Goal: Transaction & Acquisition: Purchase product/service

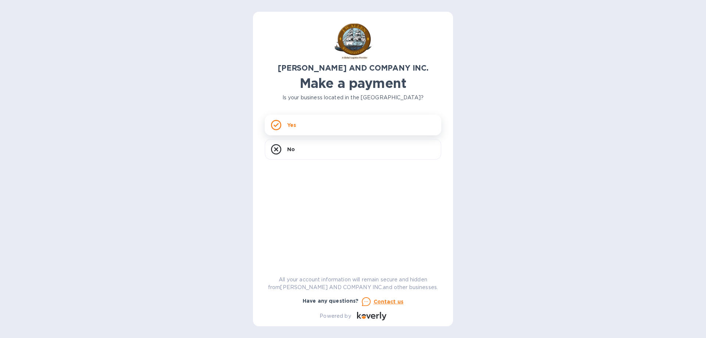
click at [360, 125] on div "Yes" at bounding box center [353, 125] width 176 height 21
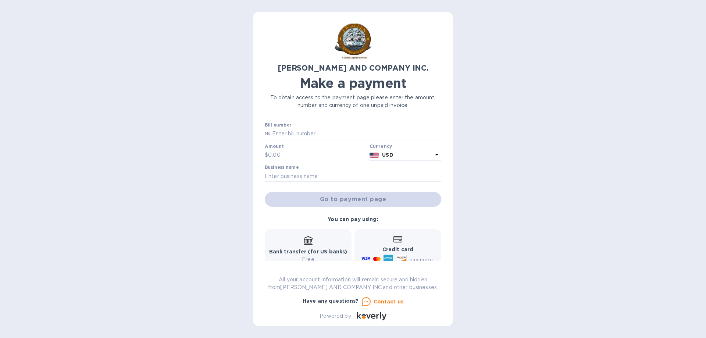
scroll to position [58, 0]
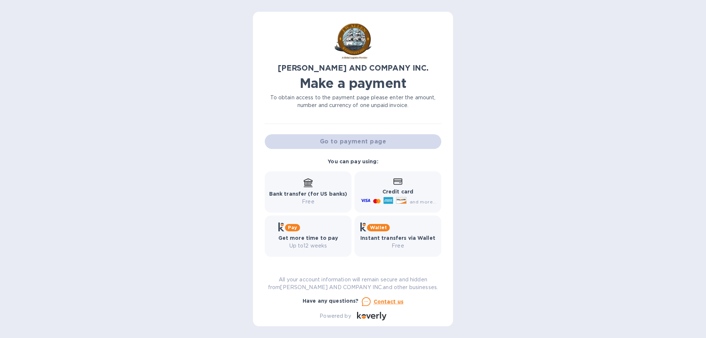
click at [359, 117] on div "J.W. ALLEN AND COMPANY INC. Make a payment To obtain access to the payment page…" at bounding box center [353, 172] width 176 height 297
click at [356, 118] on div "J.W. ALLEN AND COMPANY INC. Make a payment To obtain access to the payment page…" at bounding box center [353, 172] width 176 height 297
click at [505, 125] on div "J.W. ALLEN AND COMPANY INC. Make a payment To obtain access to the payment page…" at bounding box center [353, 169] width 706 height 338
drag, startPoint x: 302, startPoint y: 97, endPoint x: 393, endPoint y: 98, distance: 91.5
click at [399, 98] on p "To obtain access to the payment page please enter the amount, number and curren…" at bounding box center [353, 101] width 176 height 15
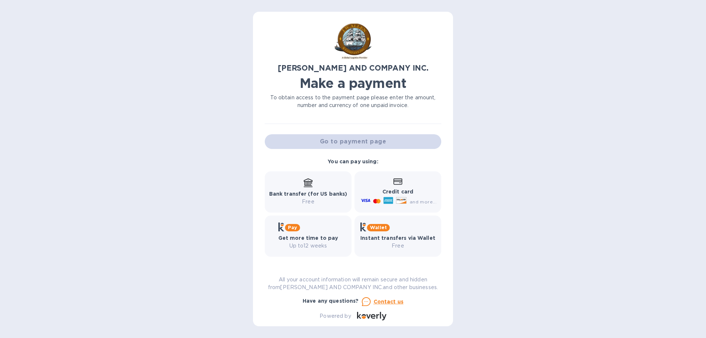
click at [371, 103] on p "To obtain access to the payment page please enter the amount, number and curren…" at bounding box center [353, 101] width 176 height 15
drag, startPoint x: 348, startPoint y: 105, endPoint x: 385, endPoint y: 106, distance: 37.1
click at [385, 106] on p "To obtain access to the payment page please enter the amount, number and curren…" at bounding box center [353, 101] width 176 height 15
click at [371, 105] on p "To obtain access to the payment page please enter the amount, number and curren…" at bounding box center [353, 101] width 176 height 15
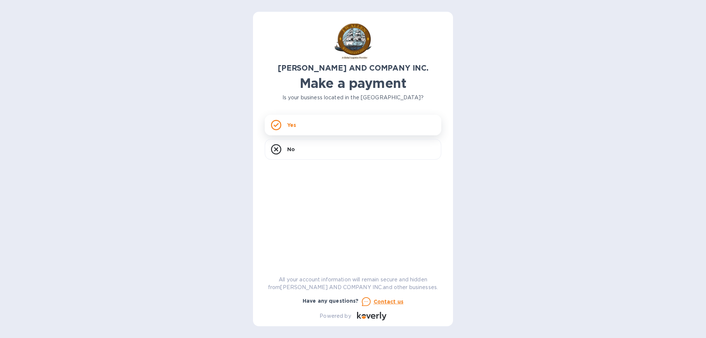
click at [294, 127] on p "Yes" at bounding box center [291, 124] width 9 height 7
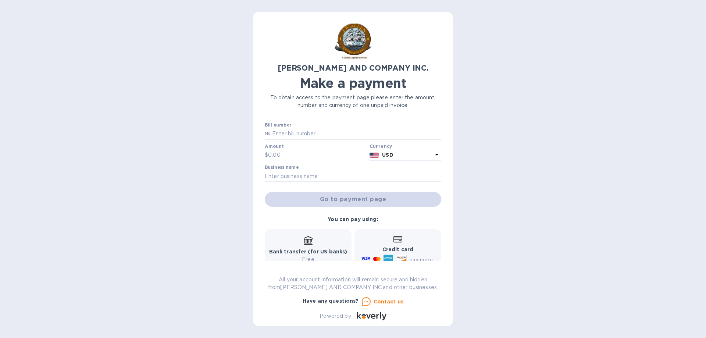
click at [283, 135] on input "text" at bounding box center [355, 133] width 171 height 11
paste input "EX180958-01"
type input "EX180958-01"
click at [513, 125] on div "[PERSON_NAME] AND COMPANY INC. Make a payment To obtain access to the payment p…" at bounding box center [353, 169] width 706 height 338
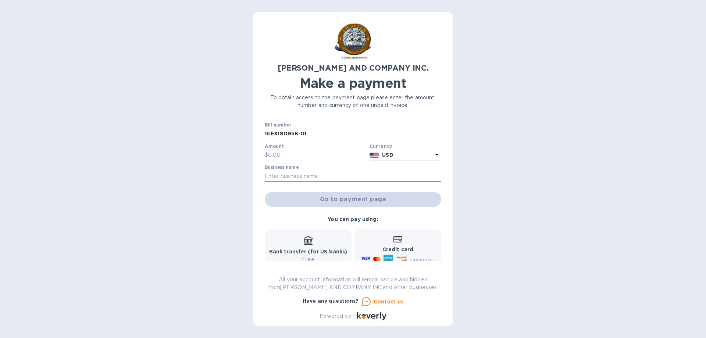
click at [290, 172] on input "text" at bounding box center [353, 176] width 176 height 11
click at [283, 158] on input "text" at bounding box center [317, 155] width 98 height 11
click at [282, 157] on input "text" at bounding box center [317, 155] width 98 height 11
type input "315.00"
click at [504, 144] on div "[PERSON_NAME] AND COMPANY INC. Make a payment To obtain access to the payment p…" at bounding box center [353, 169] width 706 height 338
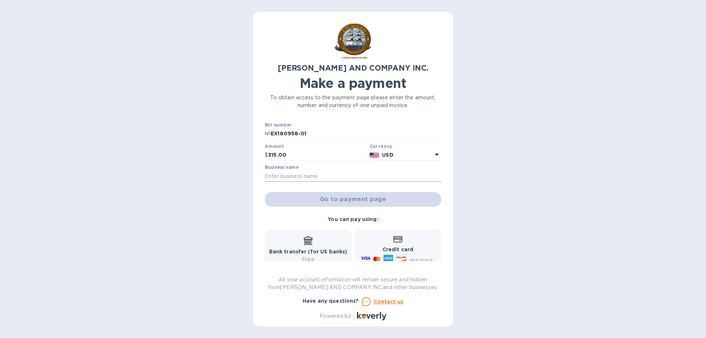
click at [290, 174] on input "text" at bounding box center [353, 176] width 176 height 11
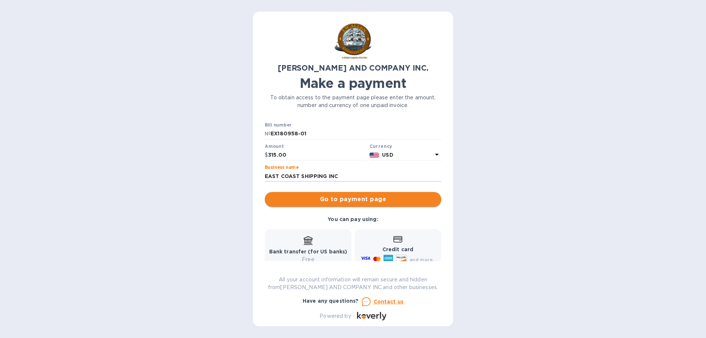
type input "EAST COAST SHIPPING INC"
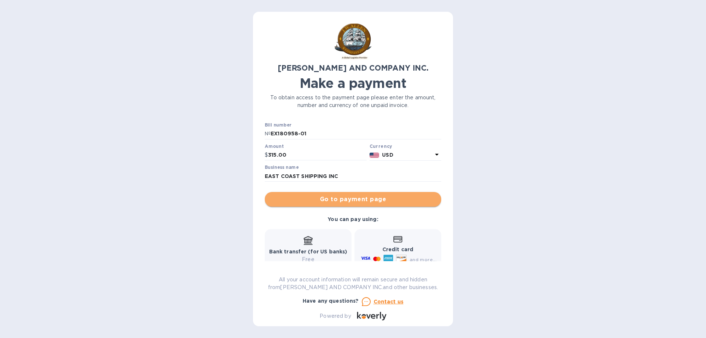
click at [353, 200] on span "Go to payment page" at bounding box center [352, 199] width 165 height 9
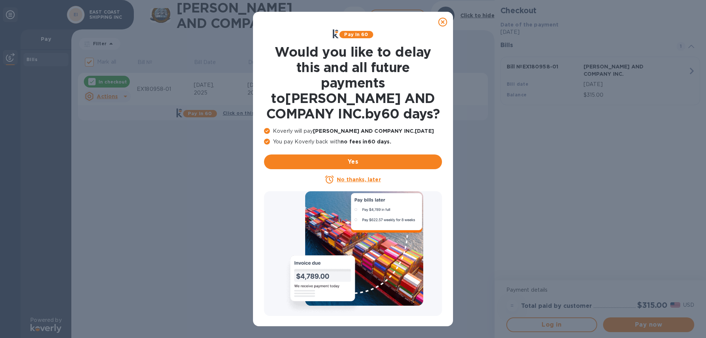
click at [444, 19] on icon at bounding box center [442, 22] width 9 height 9
